Goal: Entertainment & Leisure: Consume media (video, audio)

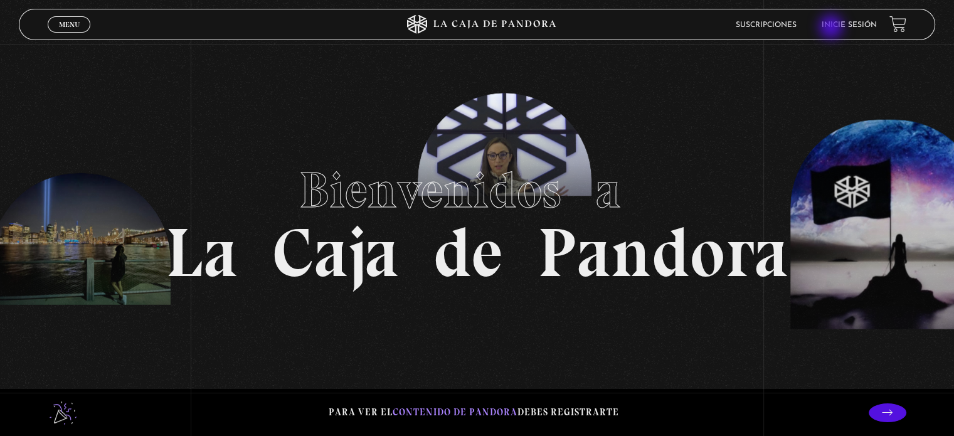
click at [832, 28] on link "Inicie sesión" at bounding box center [848, 25] width 55 height 8
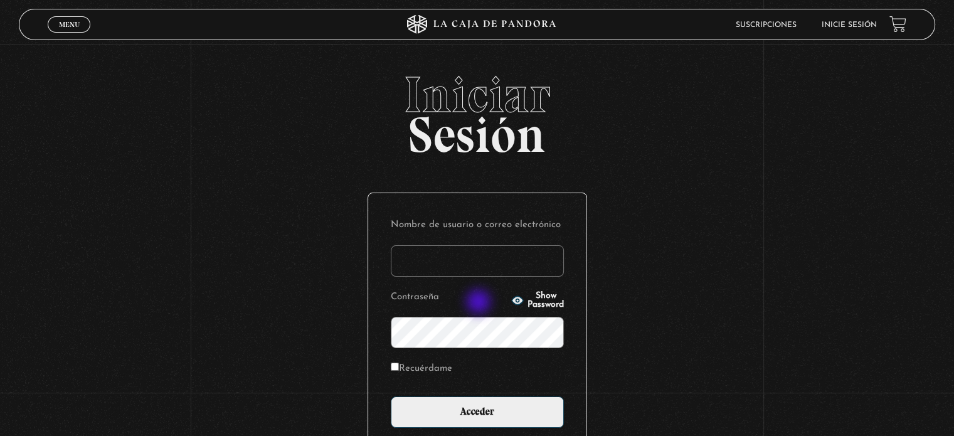
type input "salemalvarado.94@gmail.com"
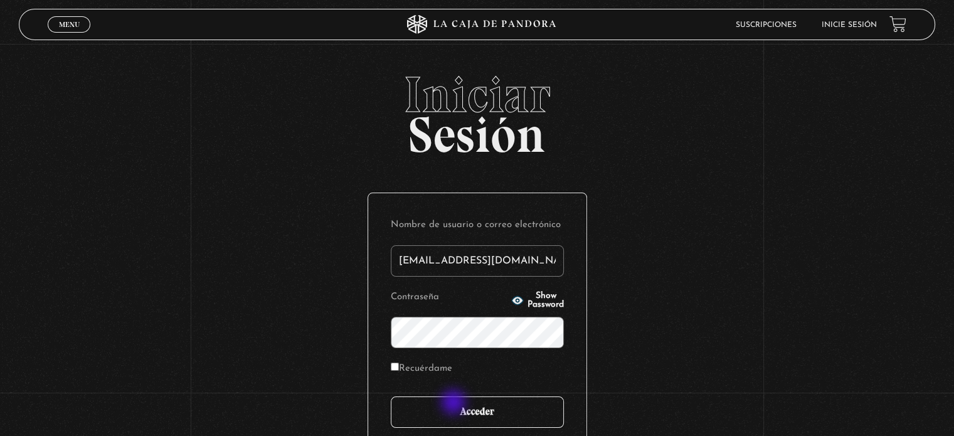
click at [455, 403] on input "Acceder" at bounding box center [477, 411] width 173 height 31
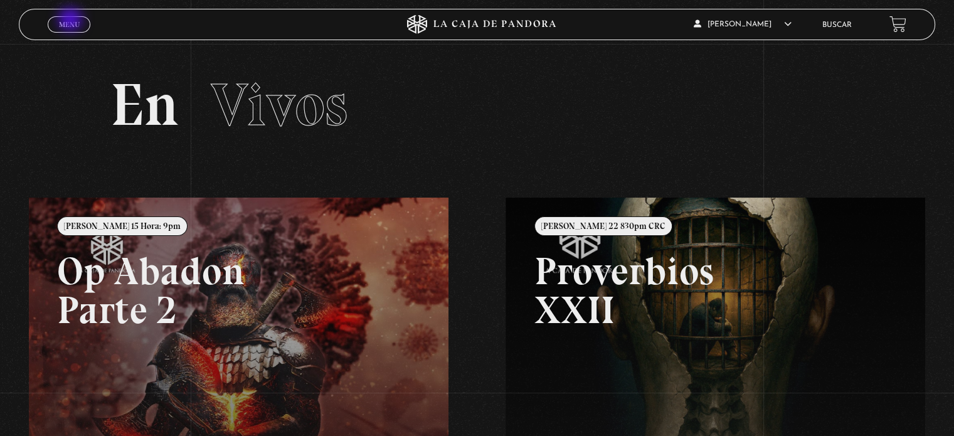
click at [71, 21] on span "Menu" at bounding box center [69, 25] width 21 height 8
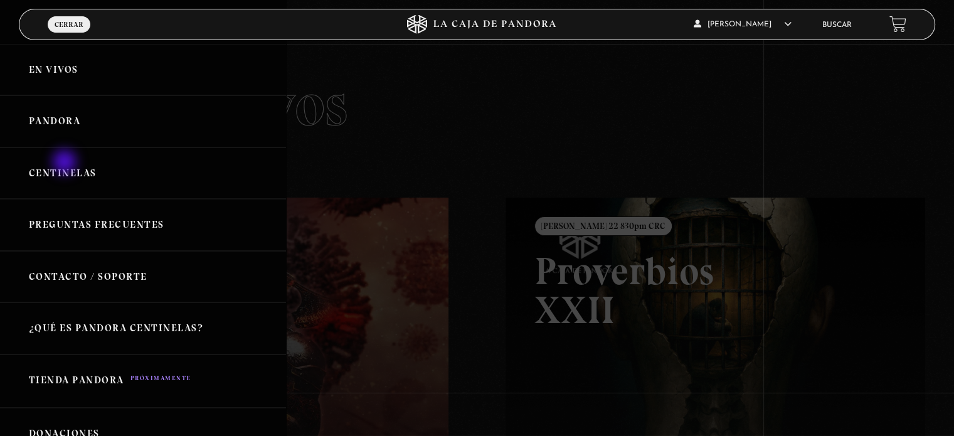
click at [66, 163] on link "Centinelas" at bounding box center [143, 173] width 286 height 52
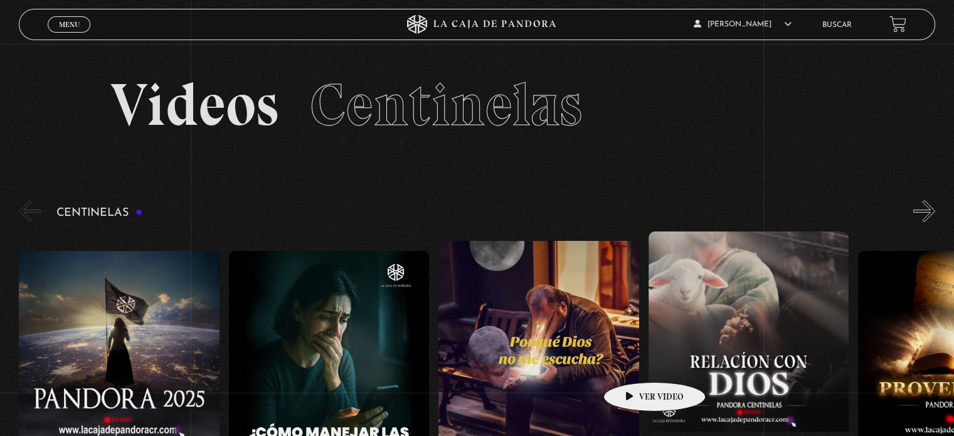
scroll to position [125, 0]
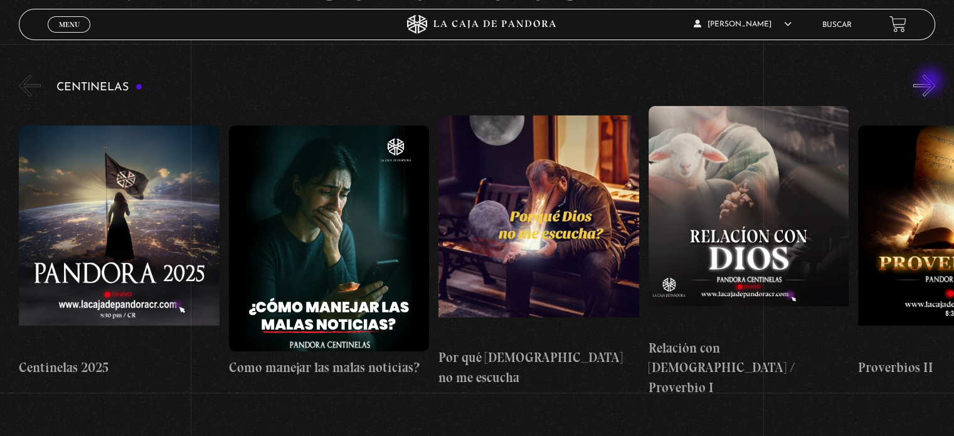
click at [931, 82] on button "»" at bounding box center [924, 86] width 22 height 22
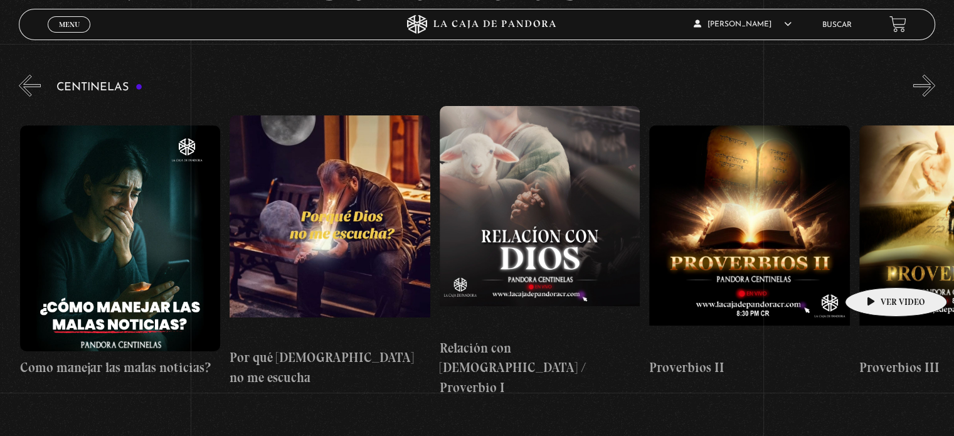
scroll to position [0, 209]
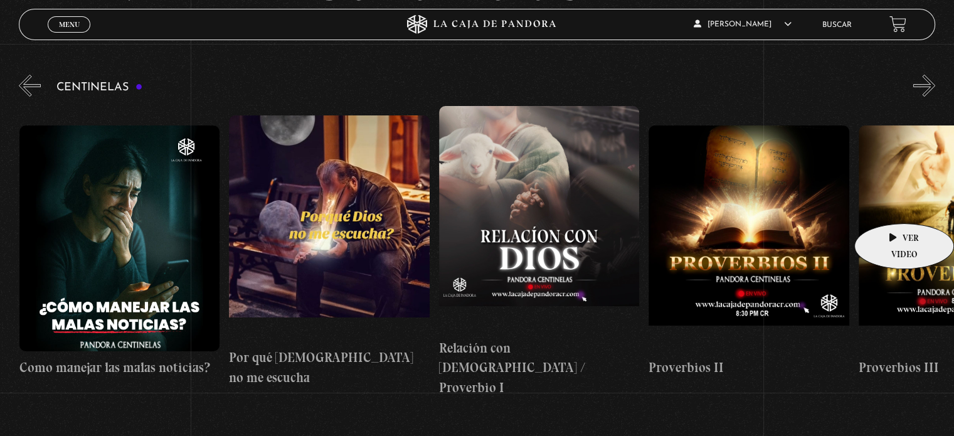
click at [885, 204] on figure at bounding box center [958, 238] width 200 height 226
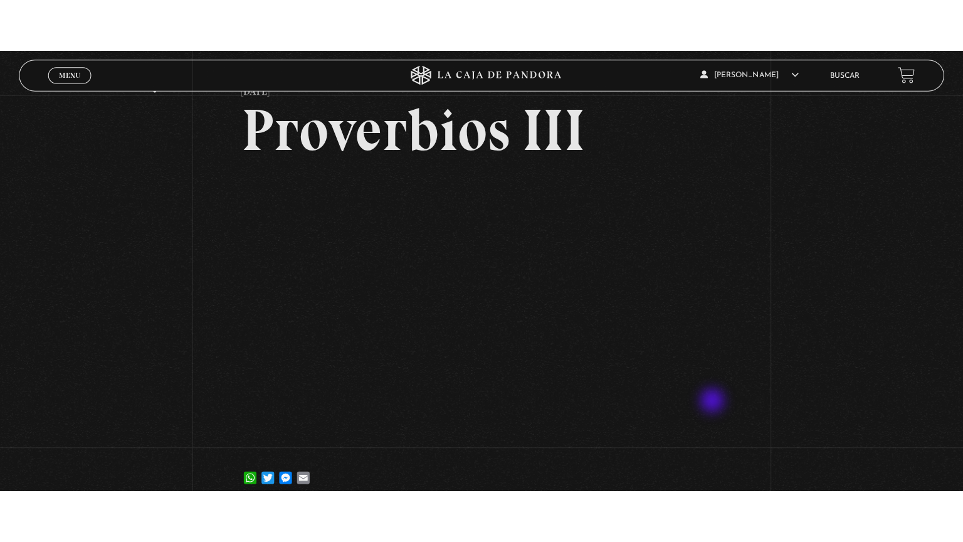
scroll to position [125, 0]
